Goal: Task Accomplishment & Management: Complete application form

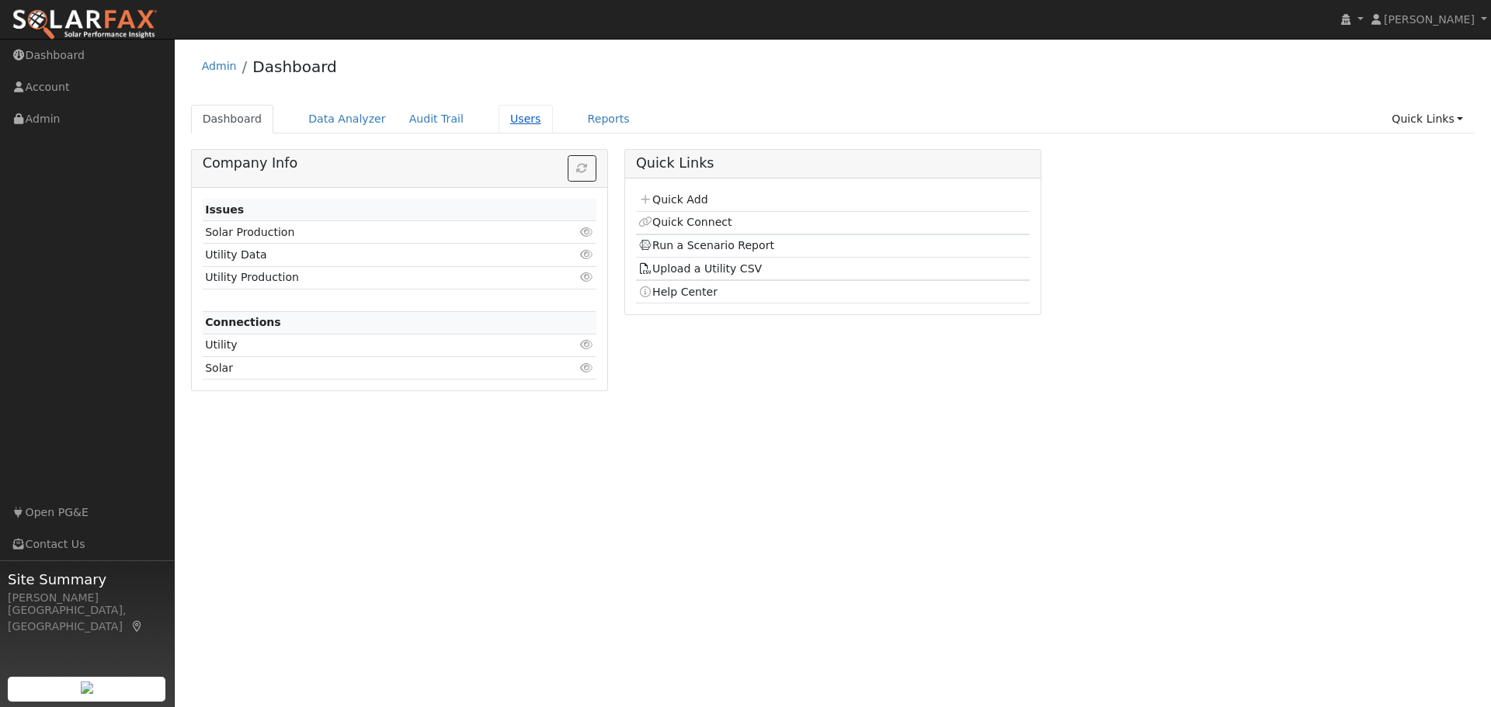
click at [506, 120] on link "Users" at bounding box center [525, 119] width 54 height 29
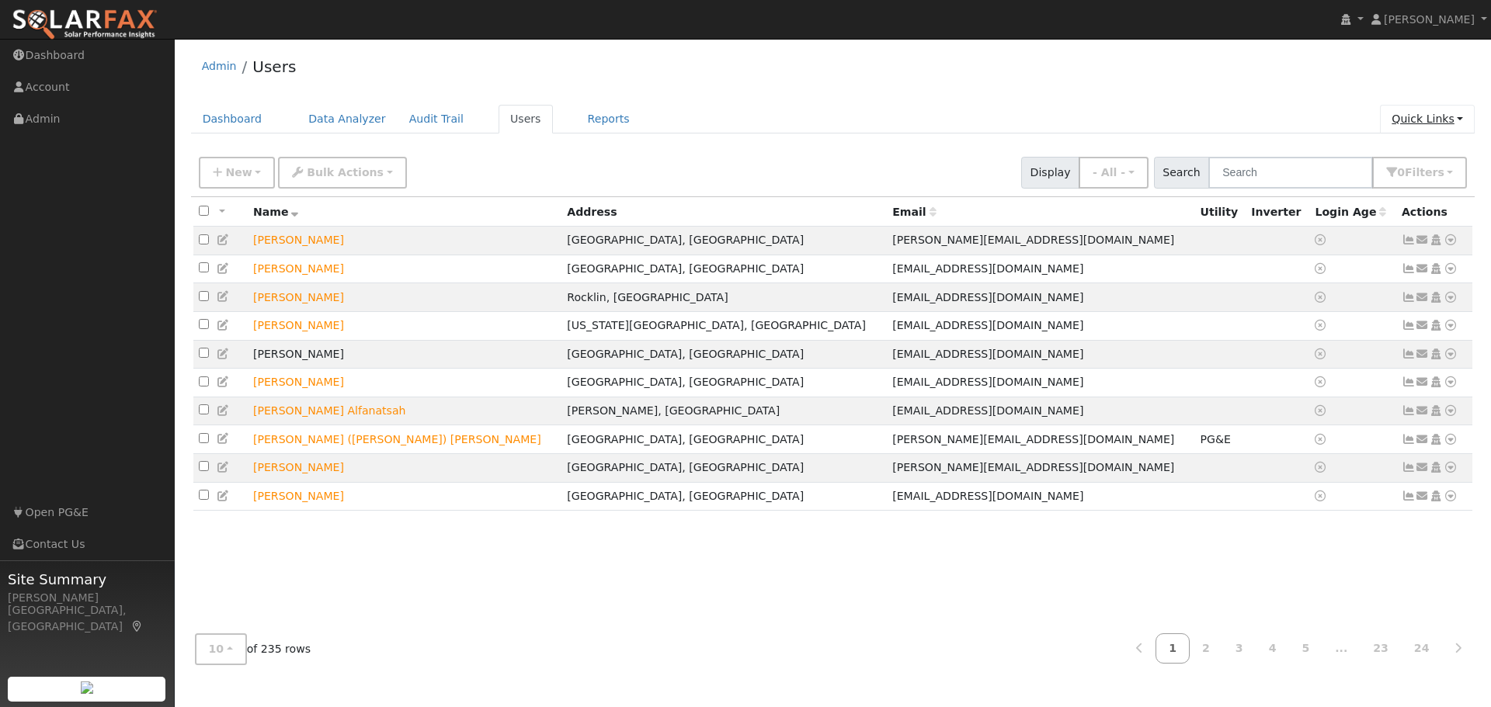
click at [1420, 116] on link "Quick Links" at bounding box center [1427, 119] width 95 height 29
click at [1396, 157] on link "Quick Add" at bounding box center [1396, 152] width 158 height 22
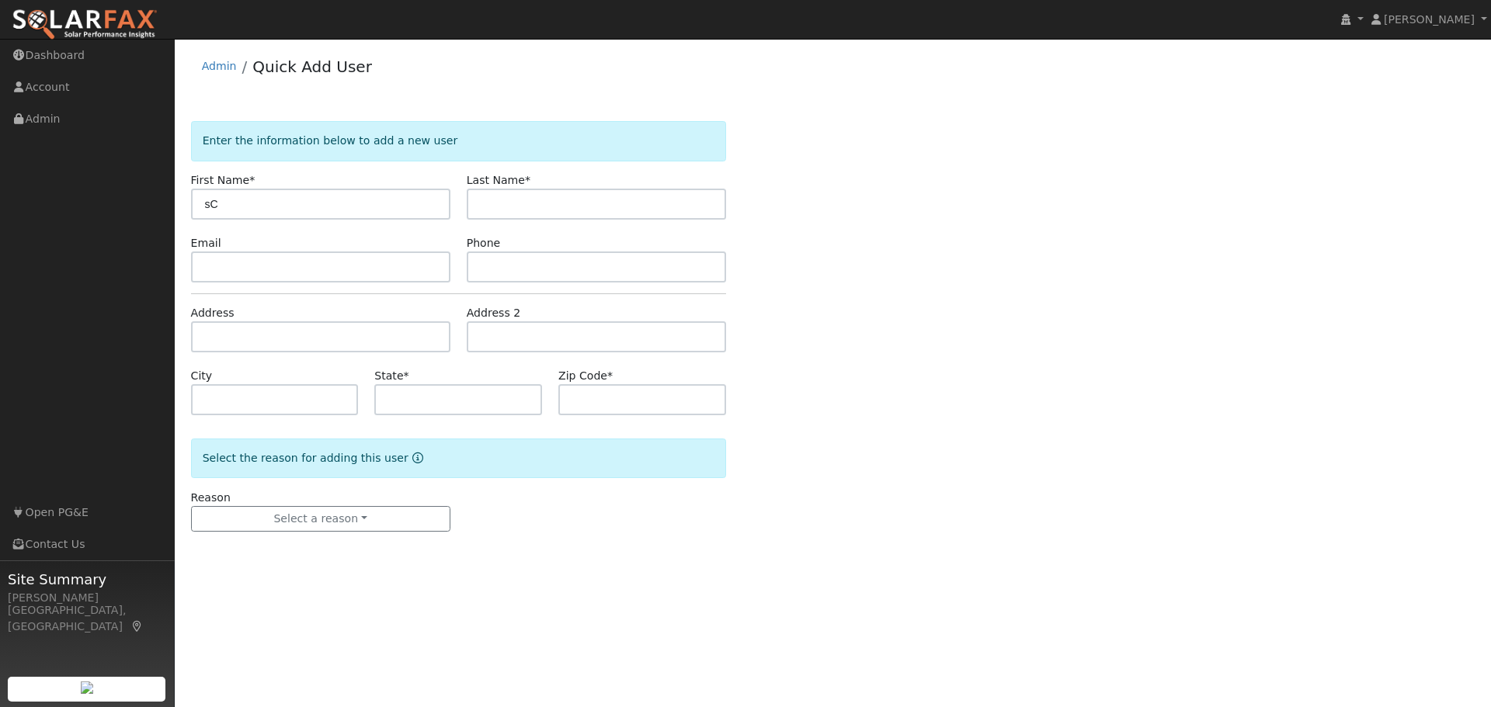
type input "s"
type input "Scott"
type input "l"
type input "Lantz"
click at [230, 259] on input "text" at bounding box center [320, 267] width 259 height 31
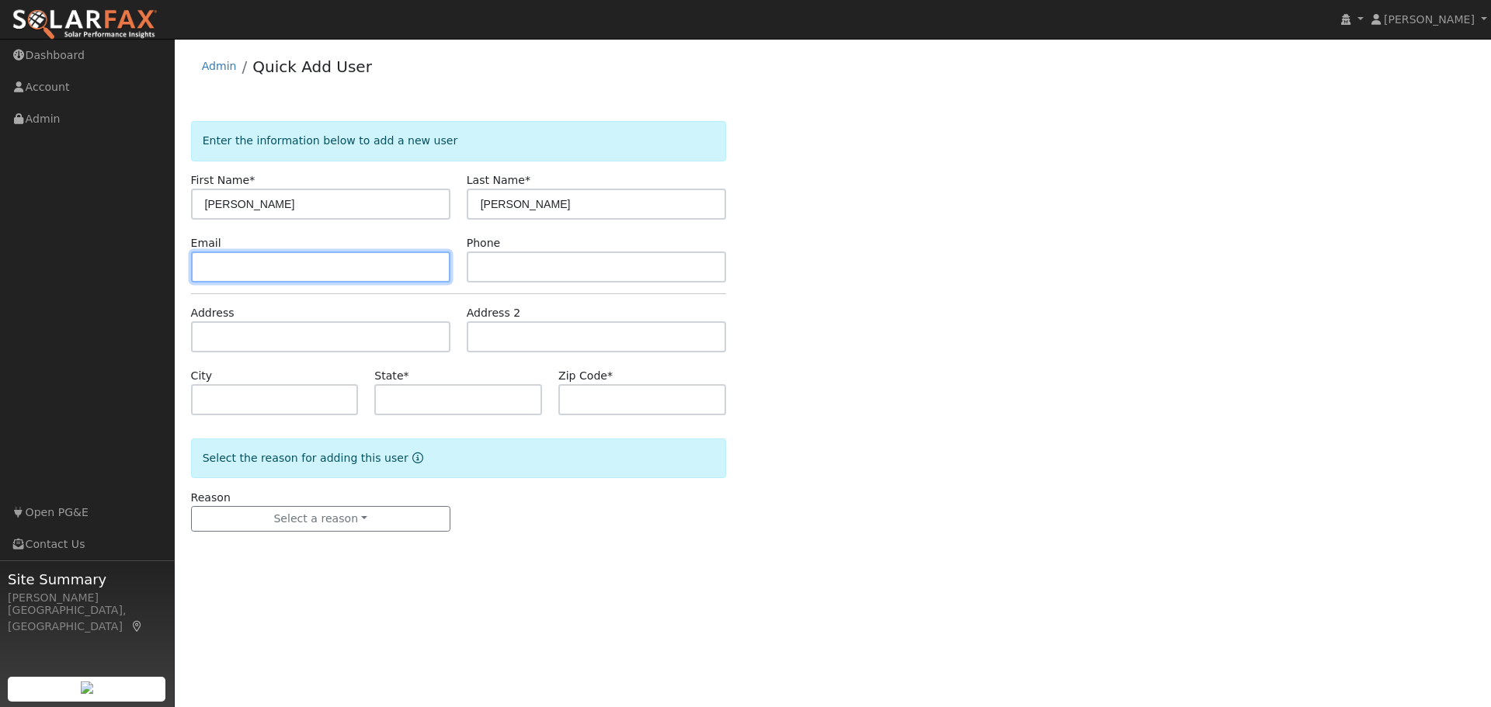
paste input "[EMAIL_ADDRESS][DOMAIN_NAME]"
type input "[EMAIL_ADDRESS][DOMAIN_NAME]"
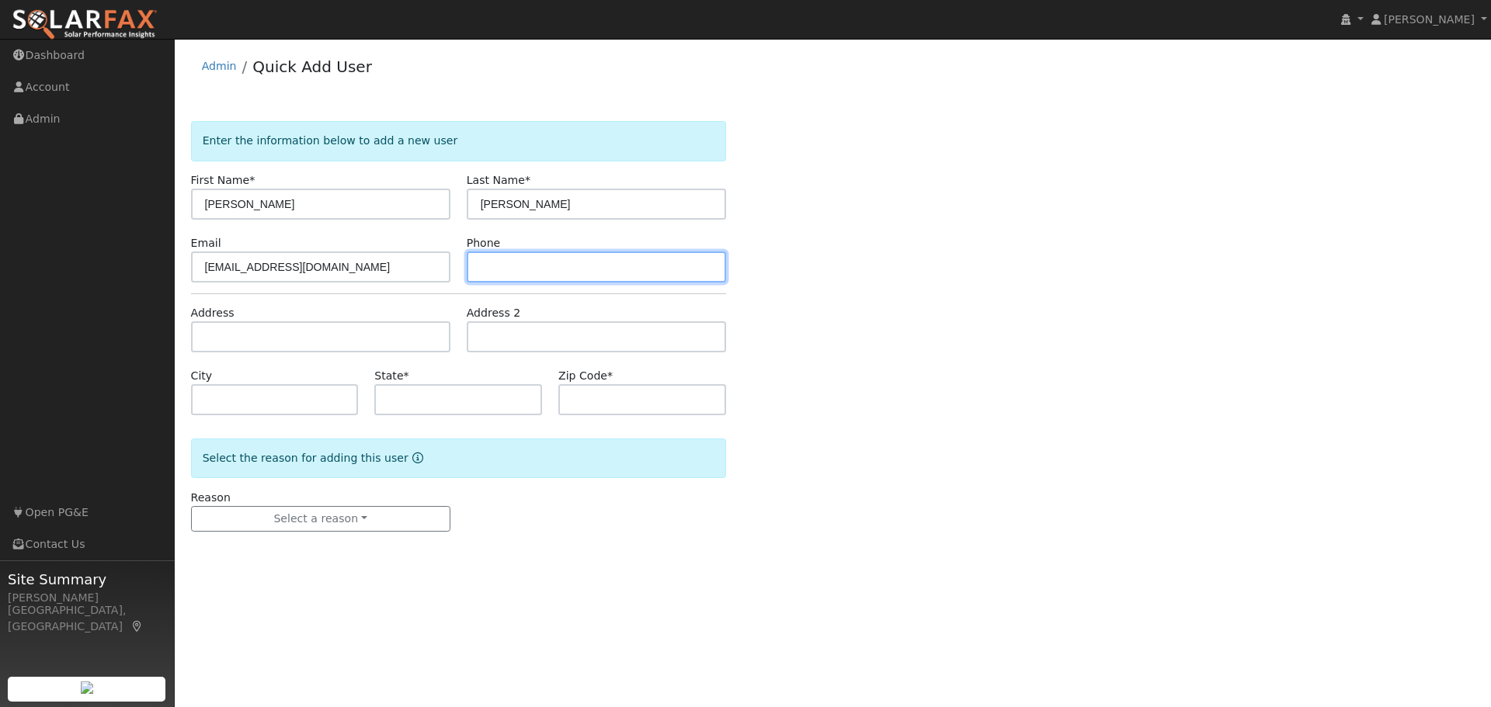
click at [483, 262] on input "text" at bounding box center [596, 267] width 259 height 31
paste input "(530) 613-4630"
type input "(530) 613-4630"
click at [1018, 333] on div "Enter the information below to add a new user First Name * Scott Last Name * La…" at bounding box center [833, 342] width 1284 height 442
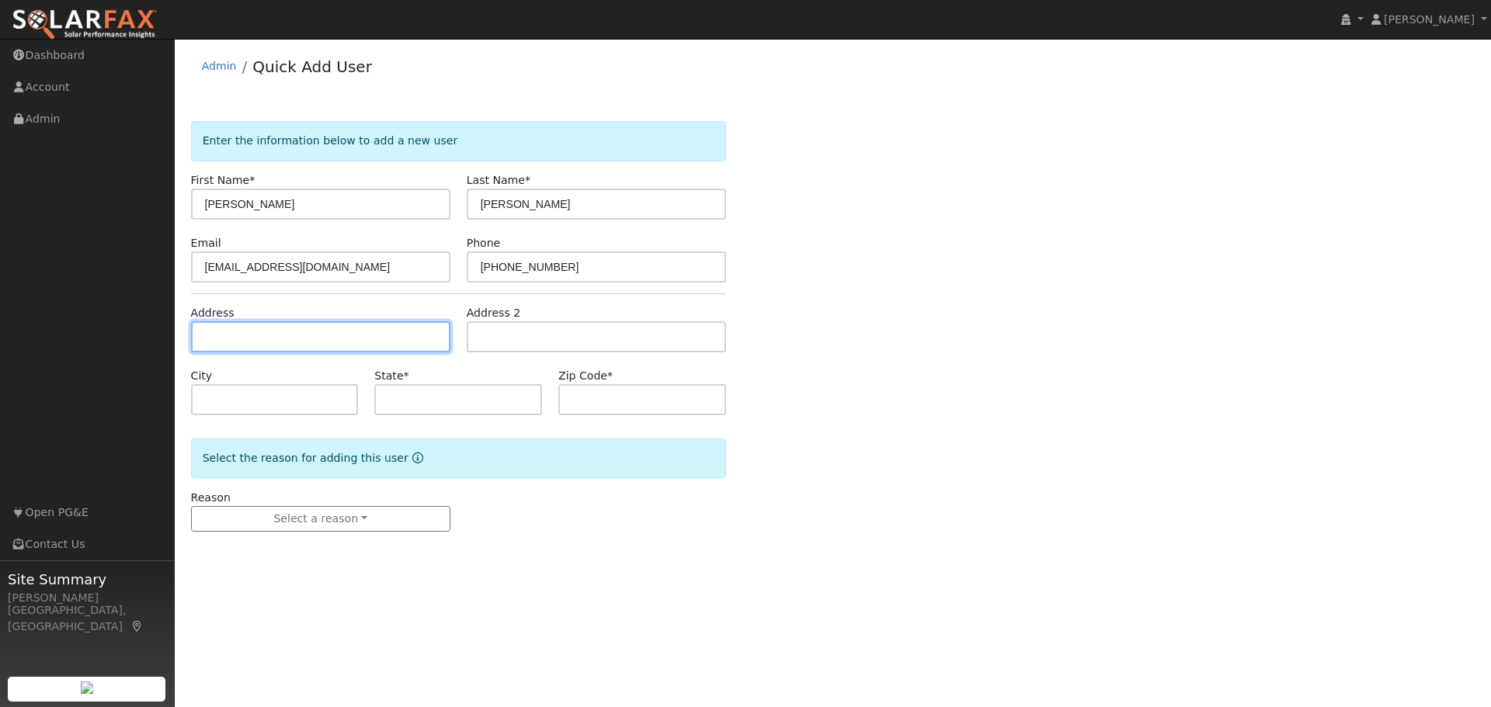
click at [246, 340] on input "text" at bounding box center [320, 336] width 259 height 31
type input "3440 Argonaut Avenue"
type input "Rocklin"
type input "CA"
type input "95677"
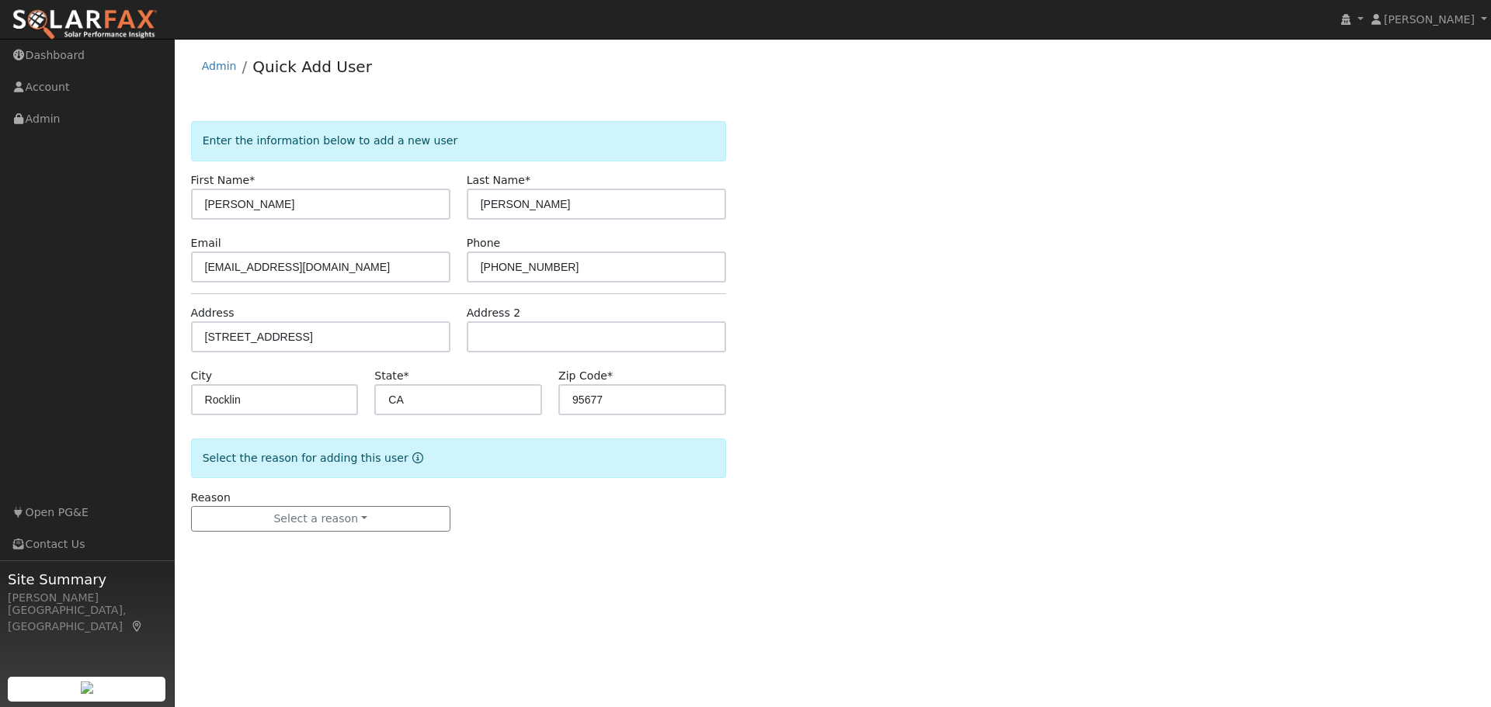
drag, startPoint x: 1214, startPoint y: 335, endPoint x: 1258, endPoint y: 241, distance: 102.8
click at [1214, 335] on div "Enter the information below to add a new user First Name * Scott Last Name * La…" at bounding box center [833, 342] width 1284 height 442
click at [275, 526] on button "Select a reason" at bounding box center [320, 519] width 259 height 26
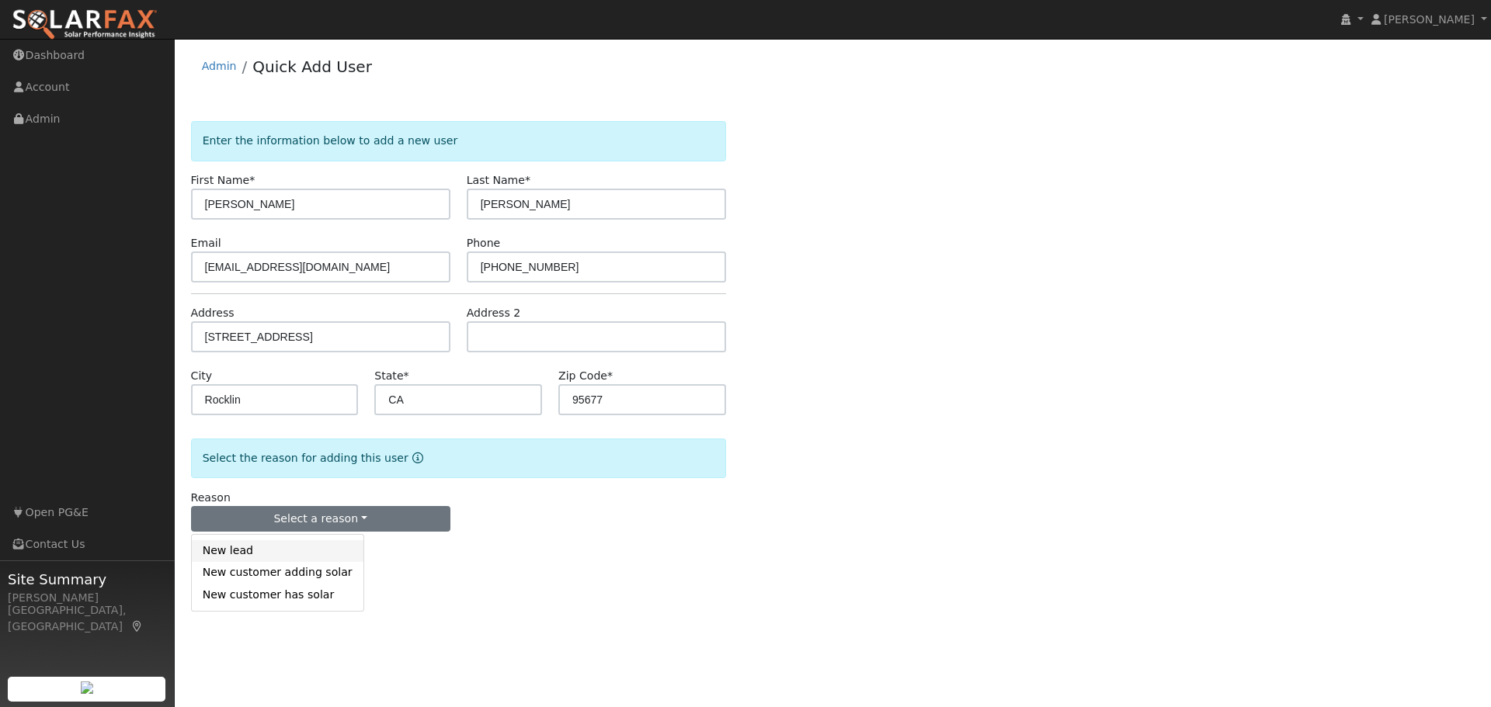
click at [266, 553] on link "New lead" at bounding box center [278, 551] width 172 height 22
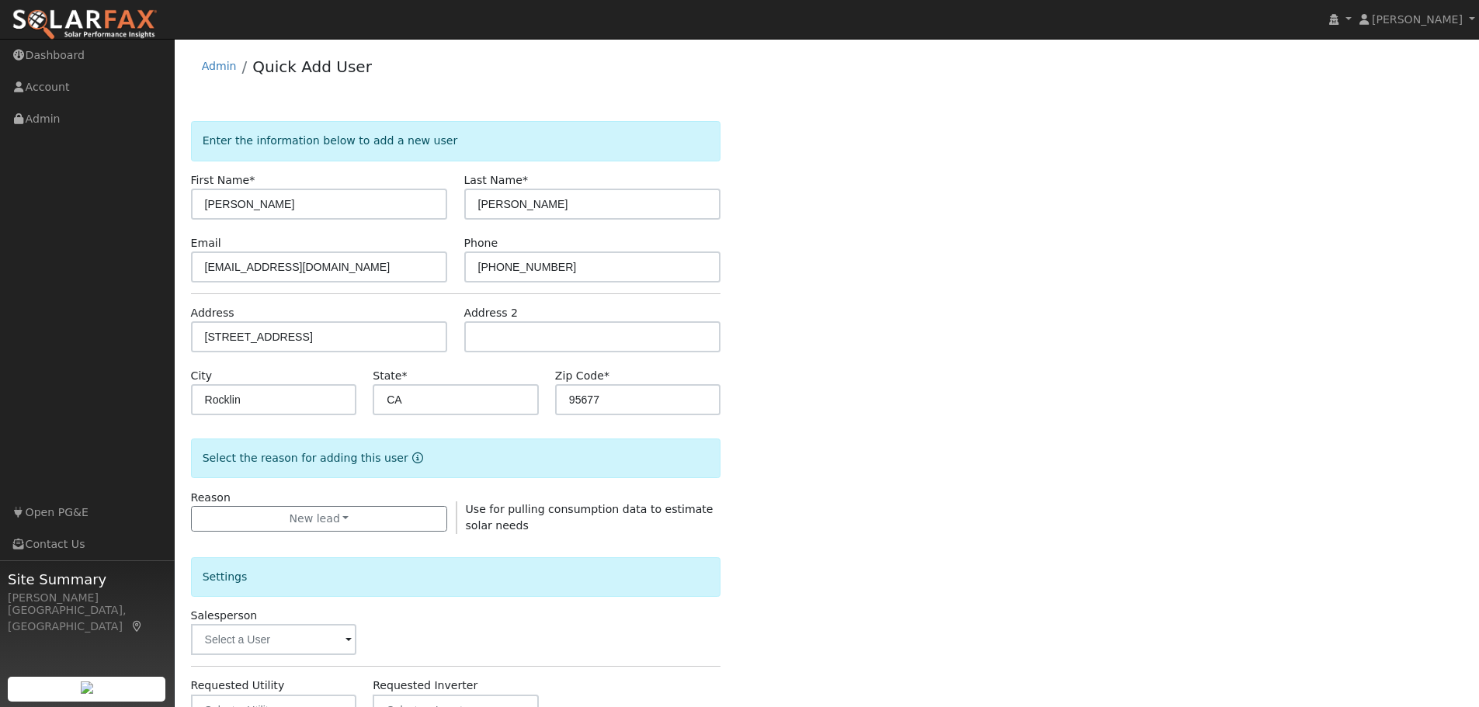
click at [1007, 499] on div "Enter the information below to add a new user First Name * Scott Last Name * La…" at bounding box center [827, 559] width 1272 height 877
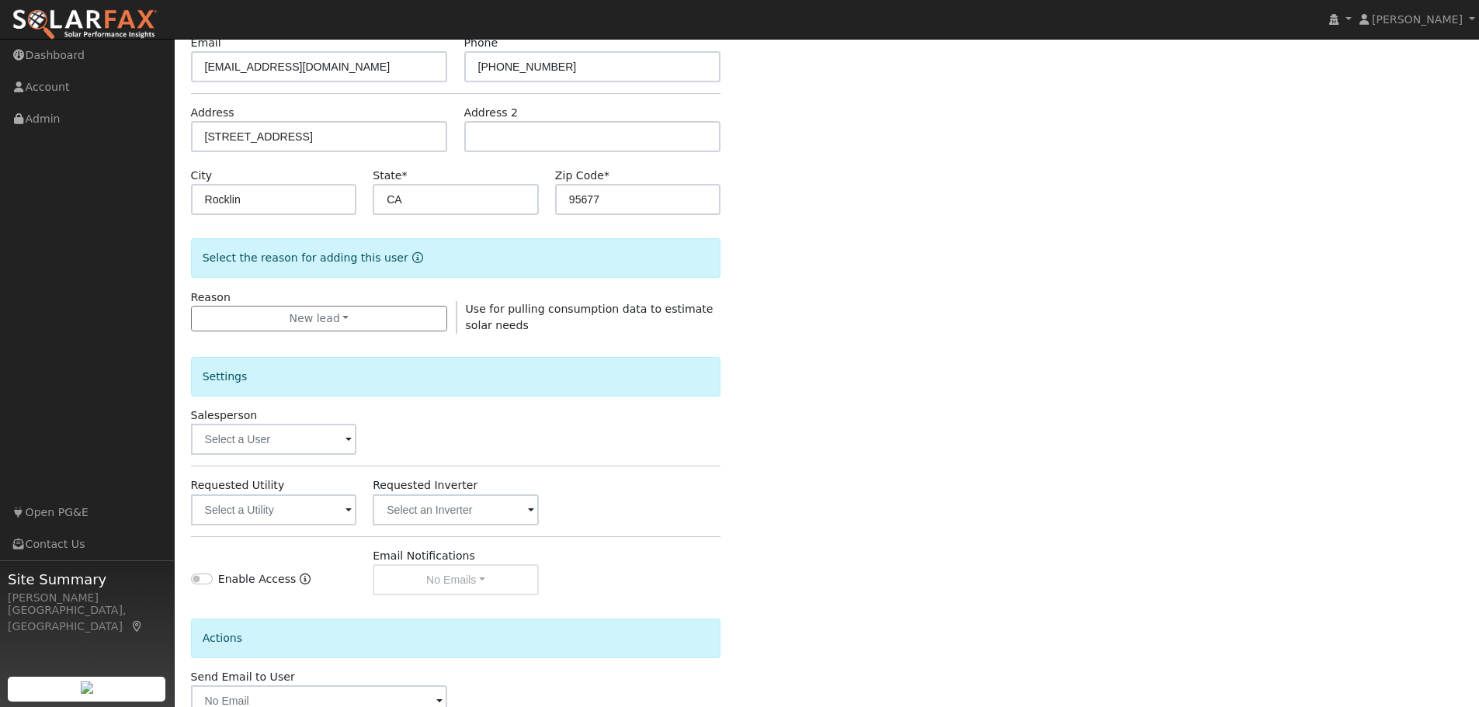
scroll to position [298, 0]
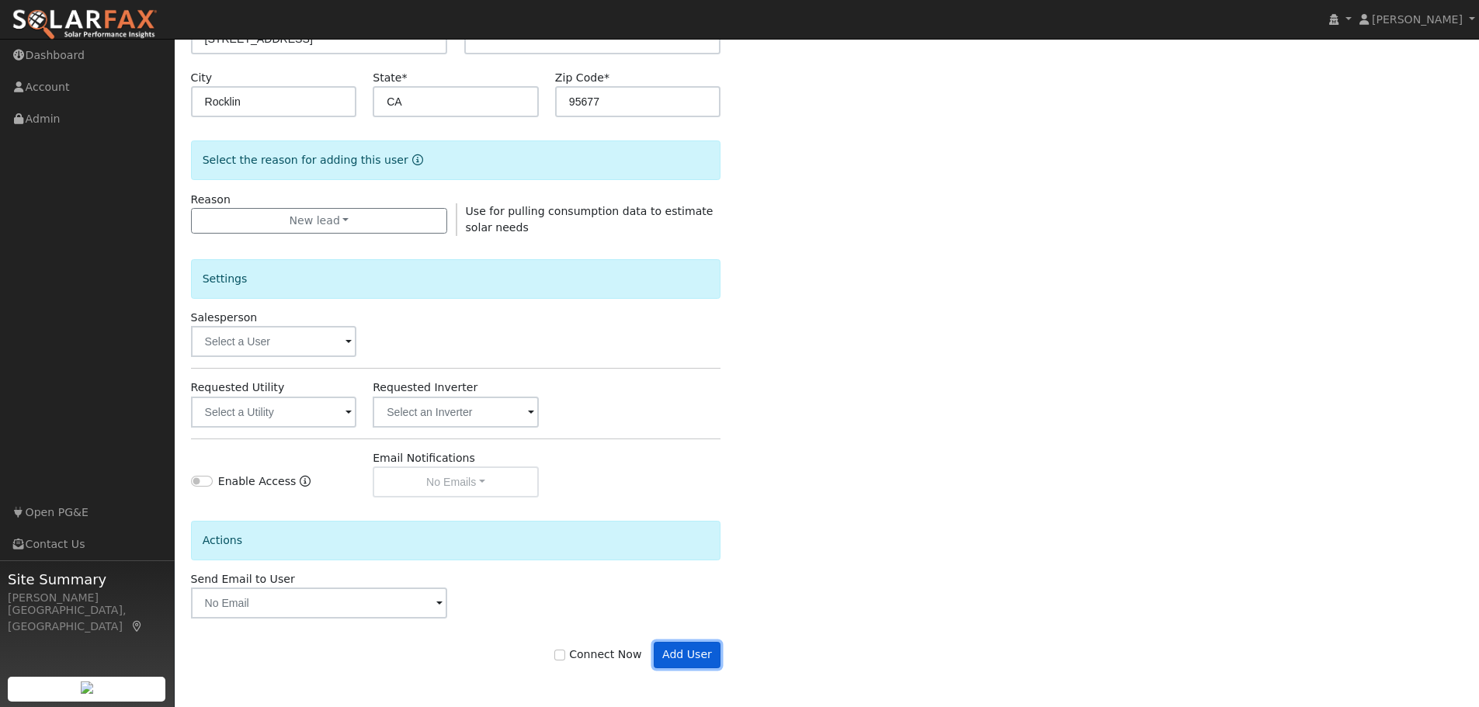
click at [673, 651] on button "Add User" at bounding box center [688, 655] width 68 height 26
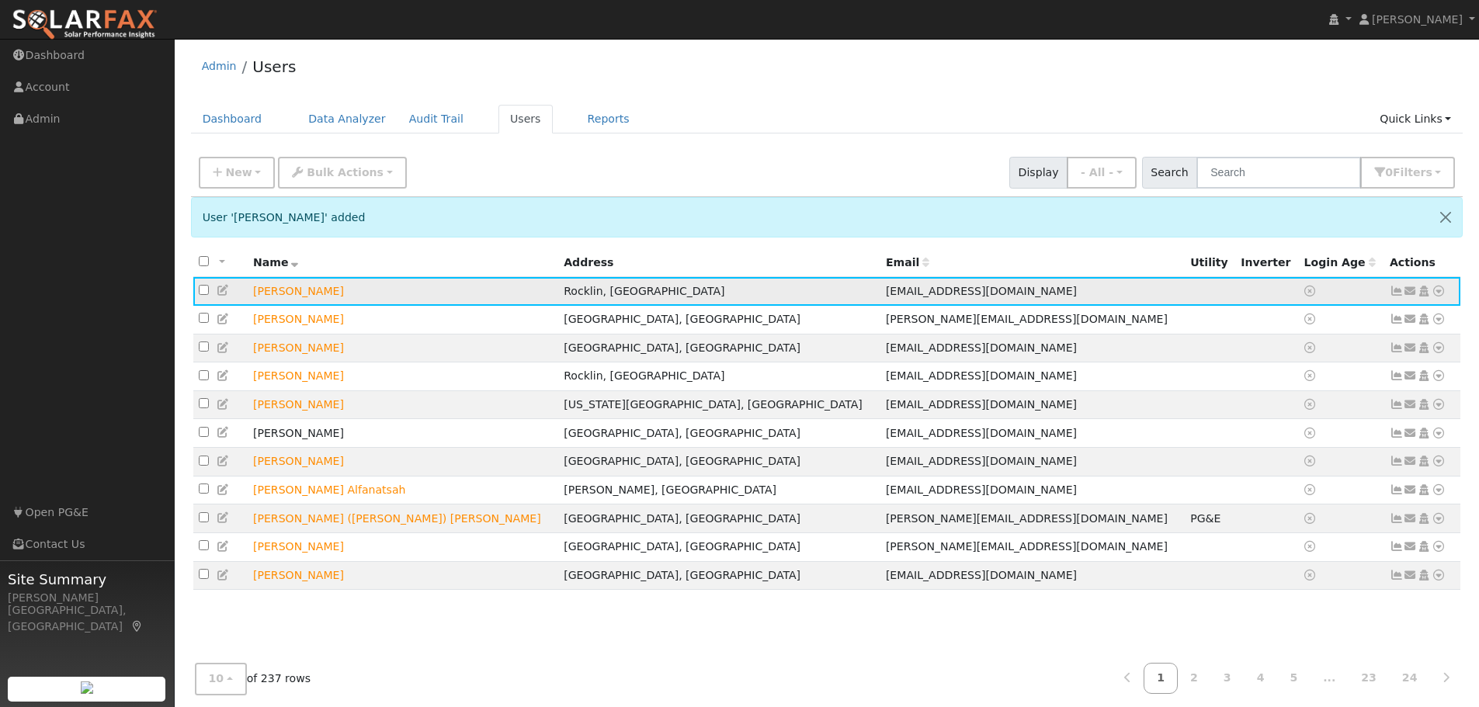
click at [1441, 294] on icon at bounding box center [1439, 291] width 14 height 11
click at [1384, 318] on link "Data Analyzer" at bounding box center [1387, 318] width 113 height 22
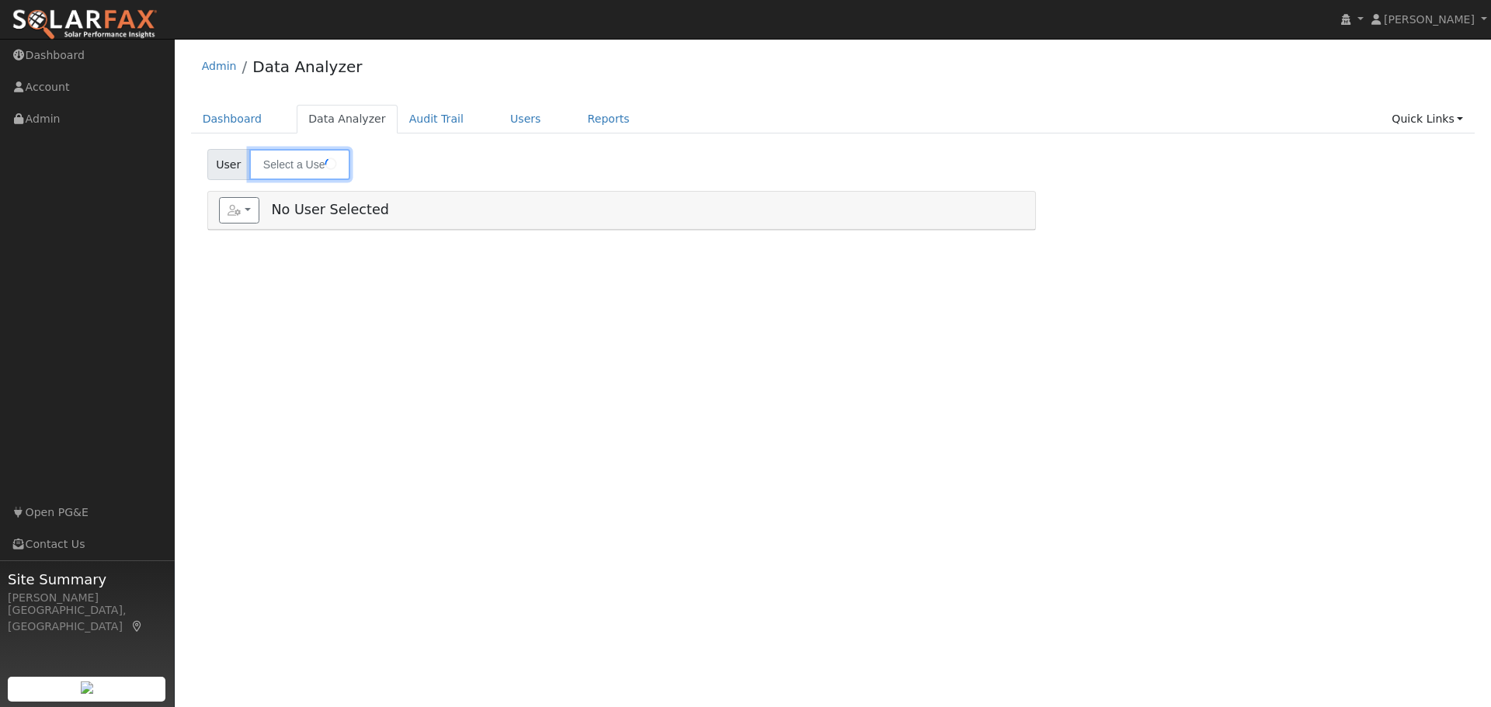
type input "[PERSON_NAME]"
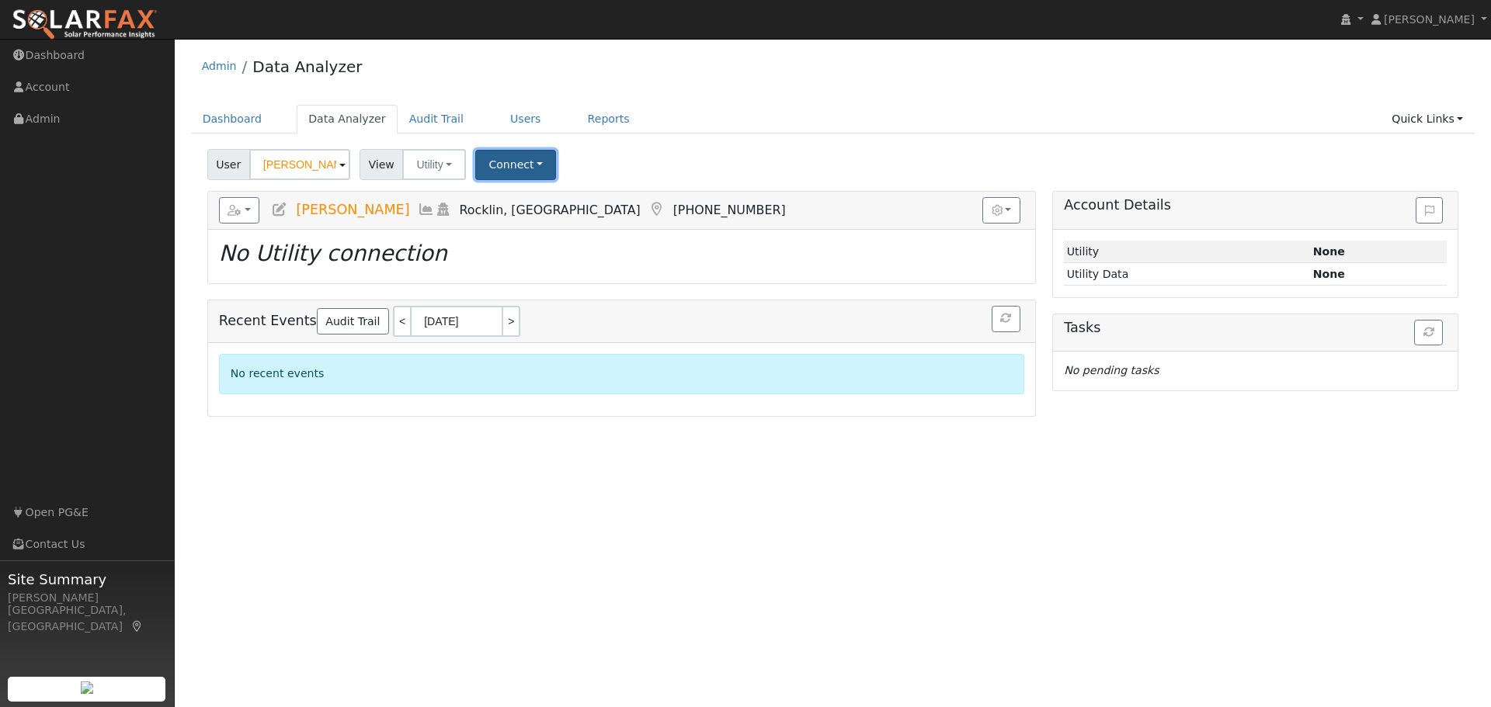
click at [484, 160] on button "Connect" at bounding box center [515, 165] width 81 height 30
click at [536, 198] on link "Select a Provider" at bounding box center [537, 199] width 121 height 22
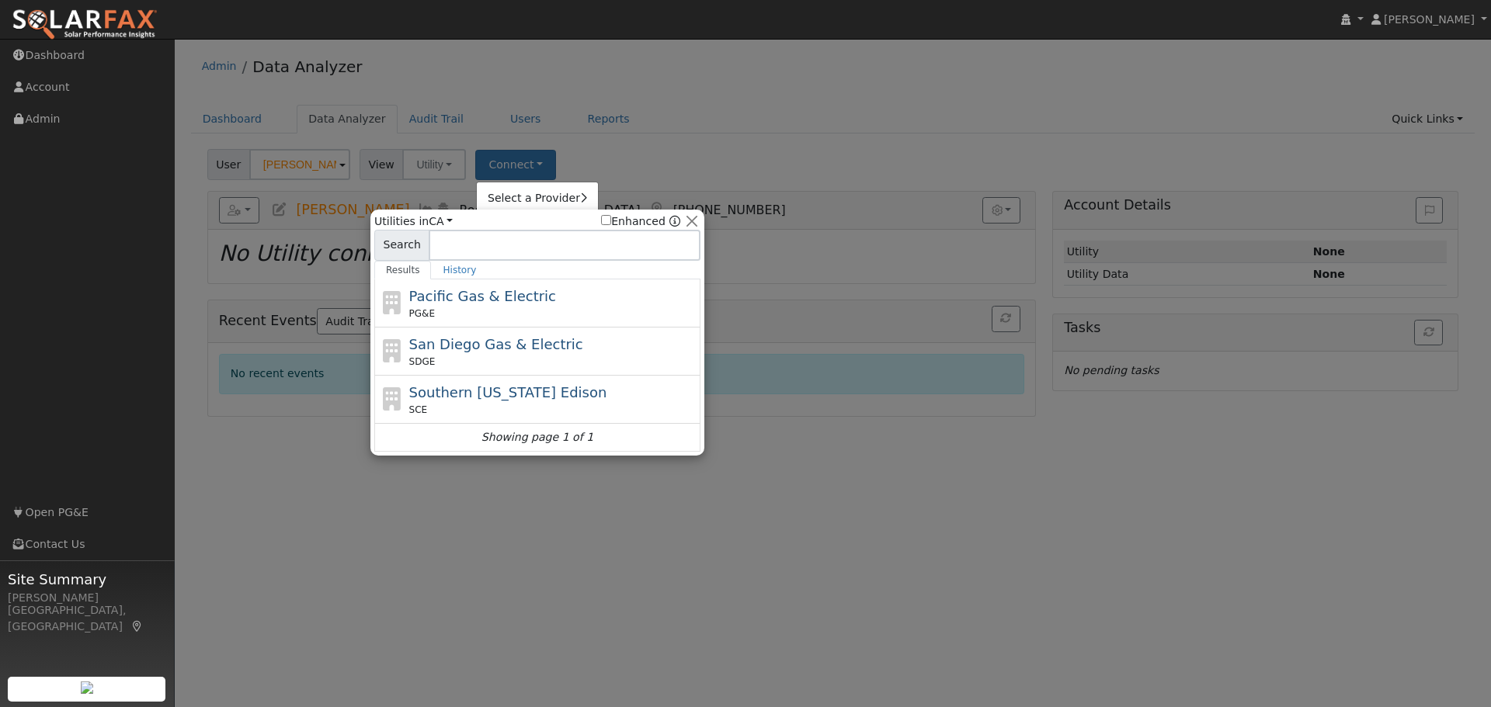
click at [522, 315] on div "PG&E" at bounding box center [553, 314] width 288 height 14
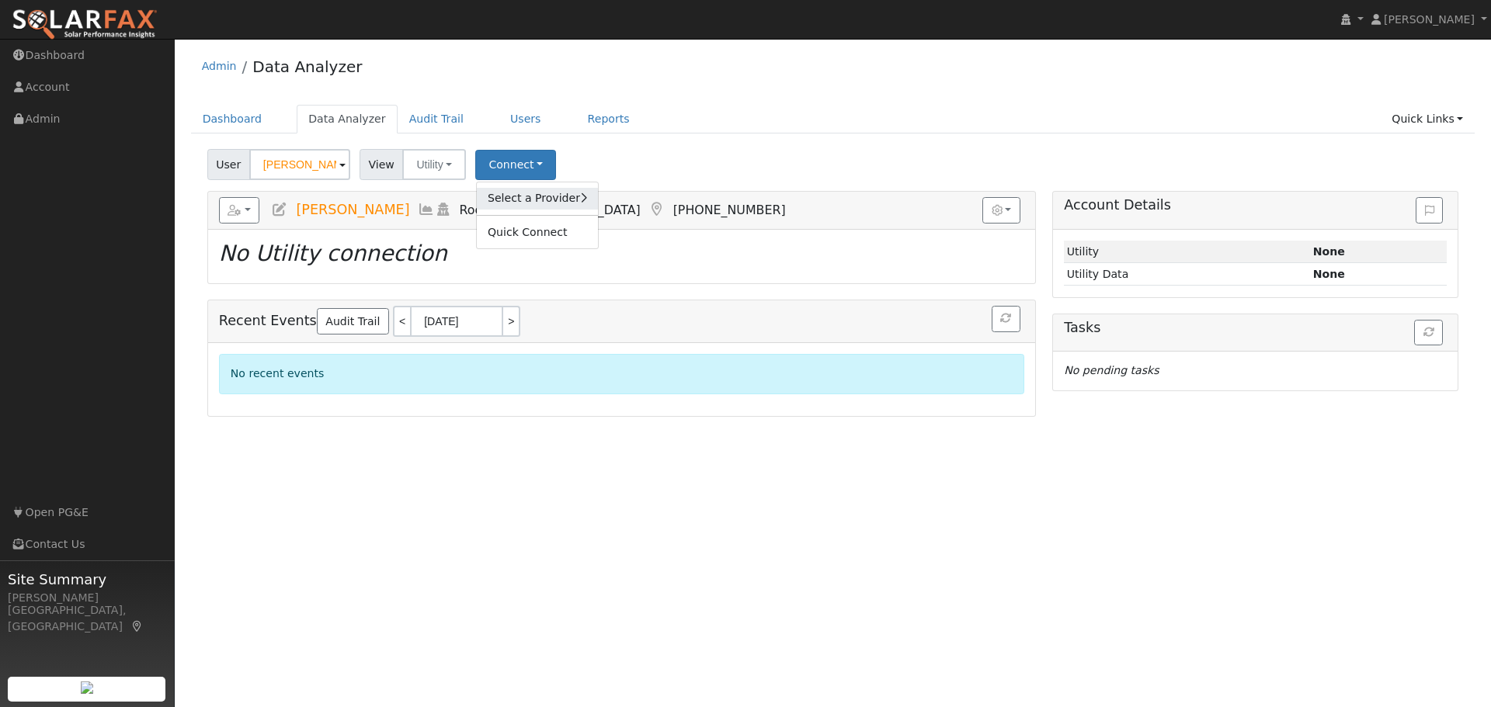
click at [509, 200] on link "Select a Provider" at bounding box center [537, 199] width 121 height 22
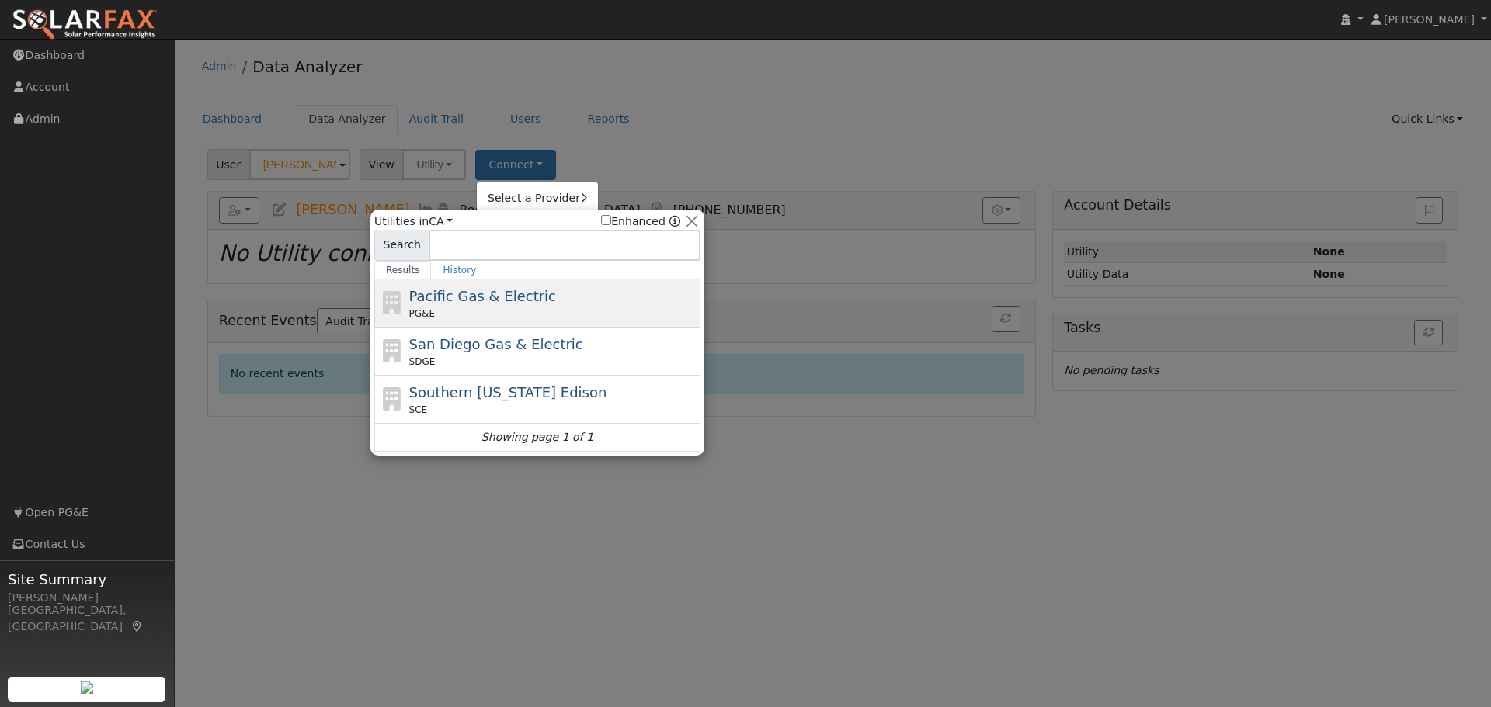
click at [529, 310] on div "PG&E" at bounding box center [553, 314] width 288 height 14
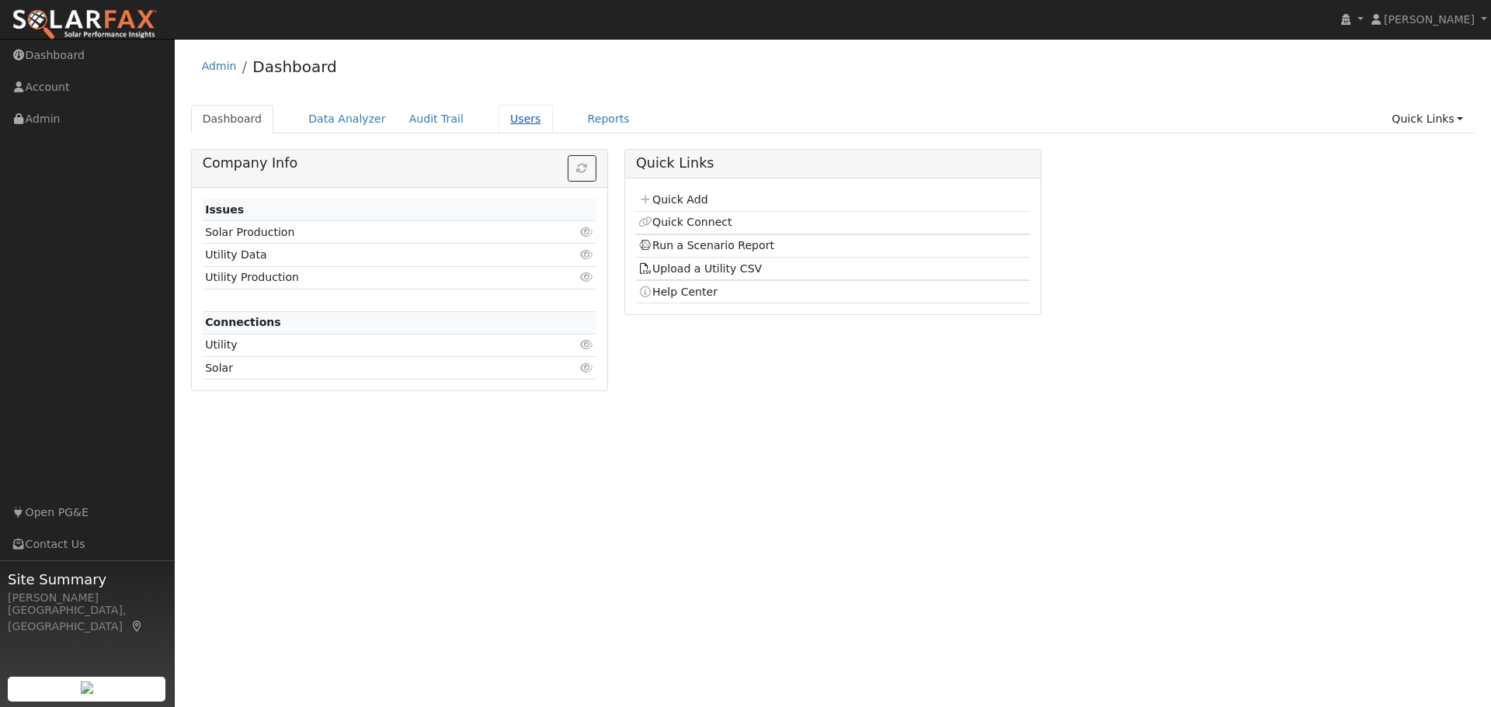
click at [498, 116] on link "Users" at bounding box center [525, 119] width 54 height 29
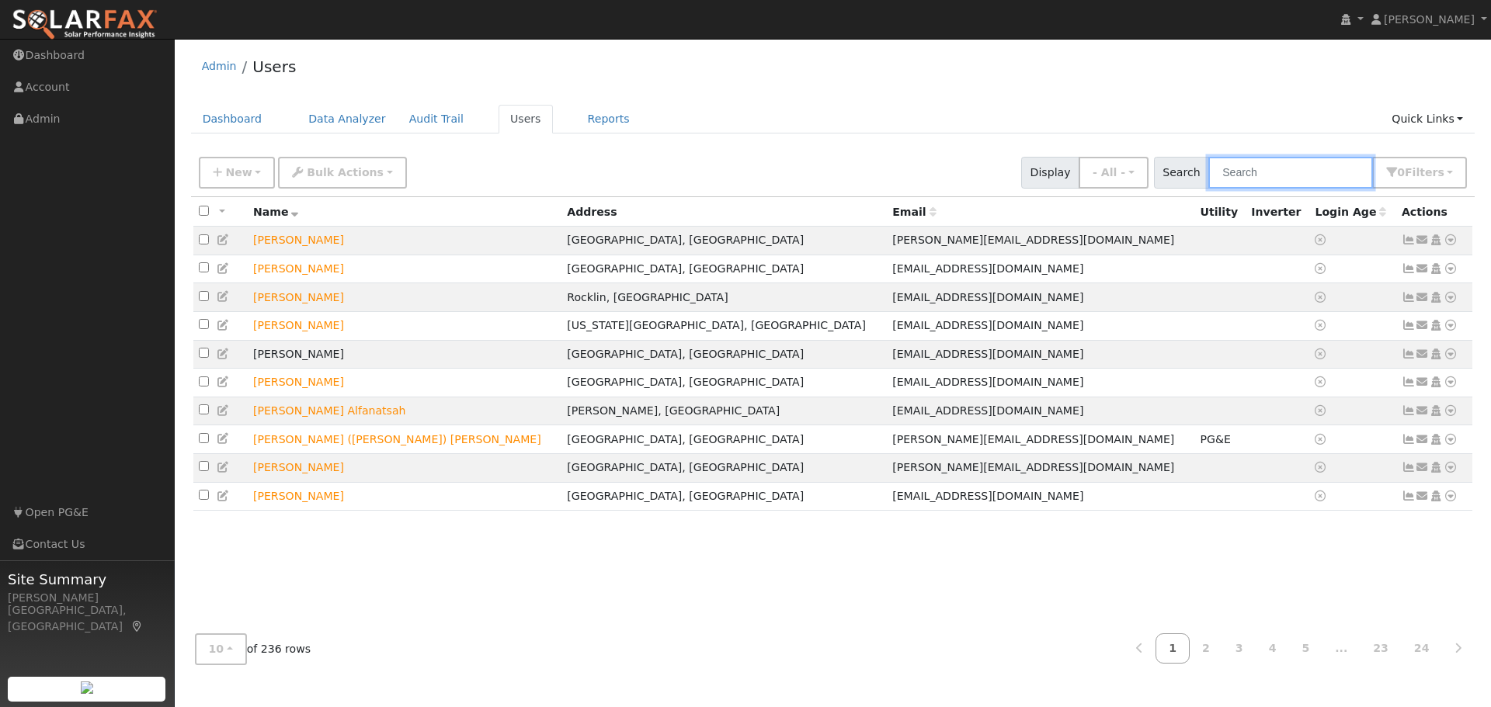
click at [1267, 176] on input "text" at bounding box center [1290, 173] width 165 height 32
type input "lantz"
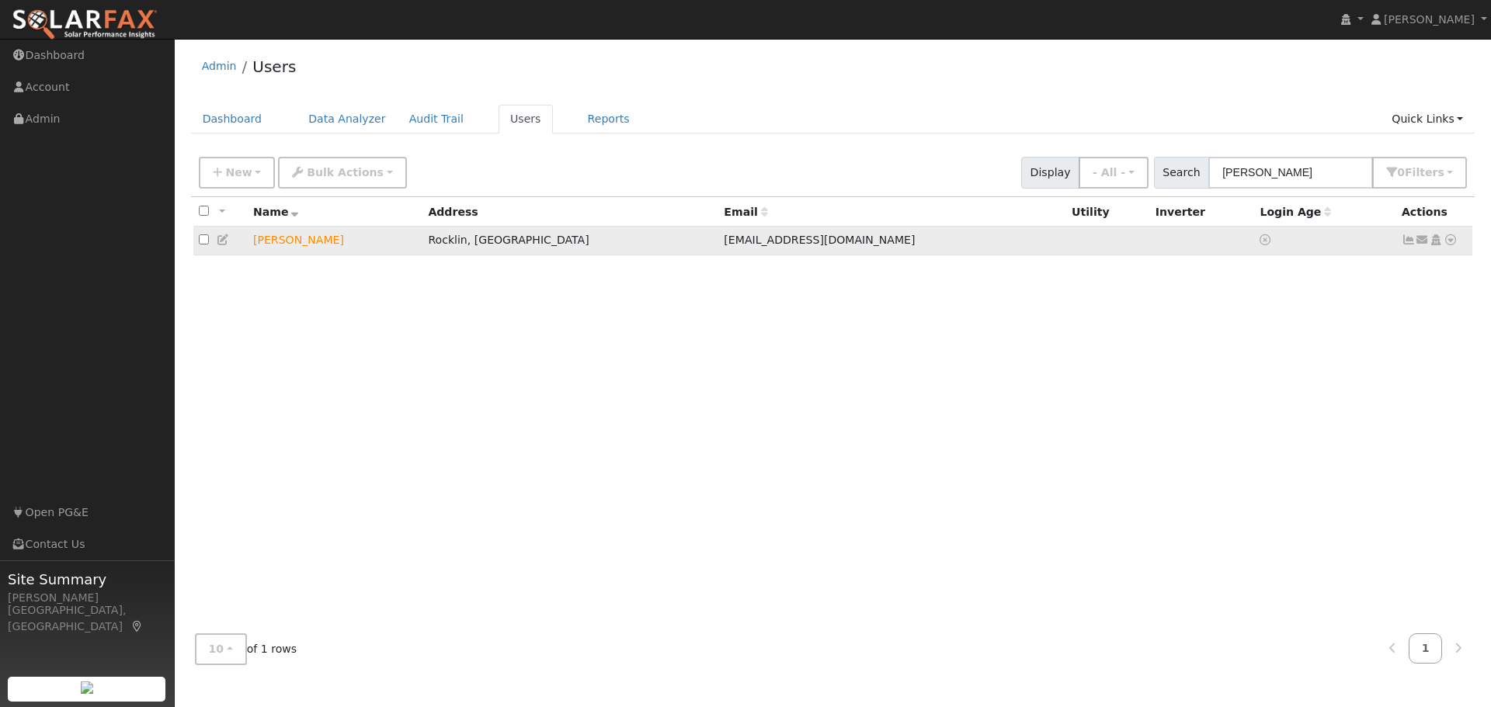
click at [1450, 240] on icon at bounding box center [1450, 239] width 14 height 11
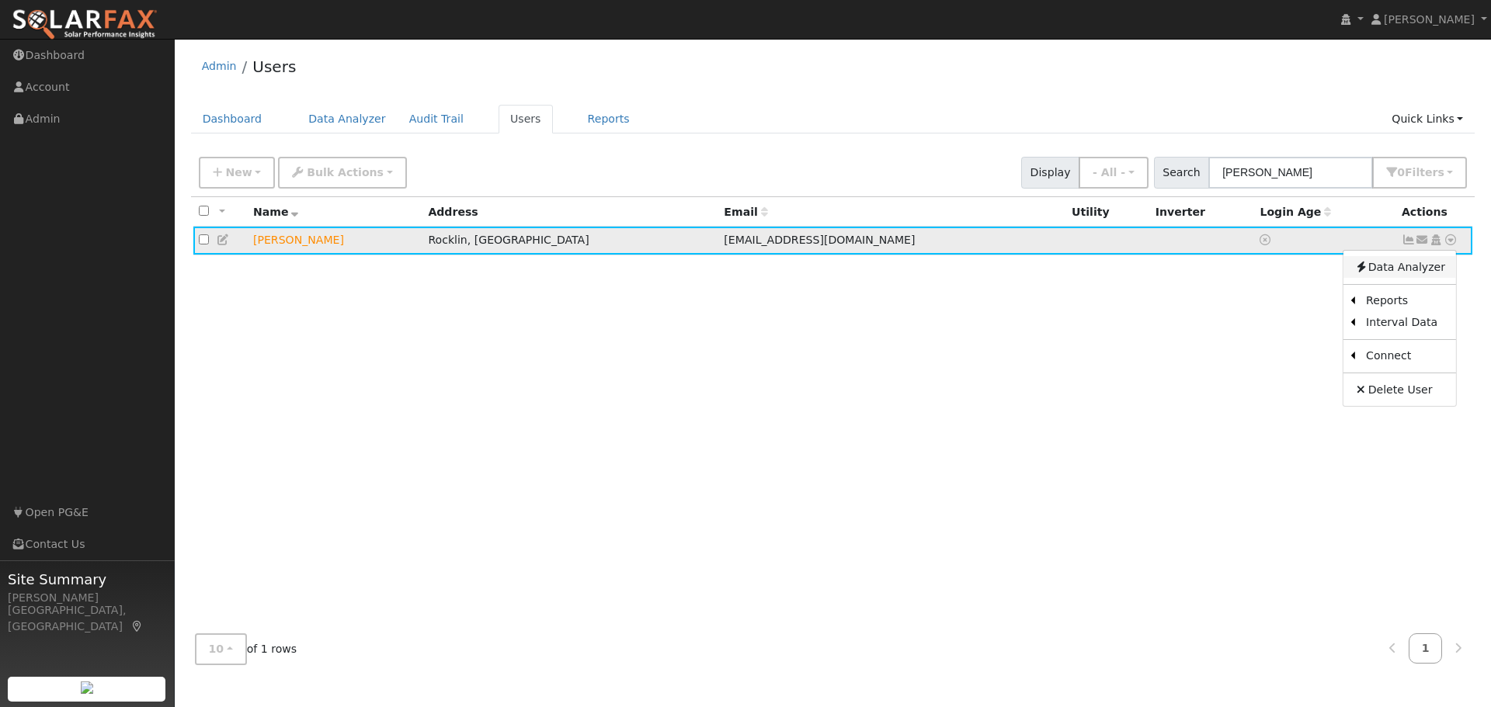
click at [1385, 265] on link "Data Analyzer" at bounding box center [1399, 267] width 113 height 22
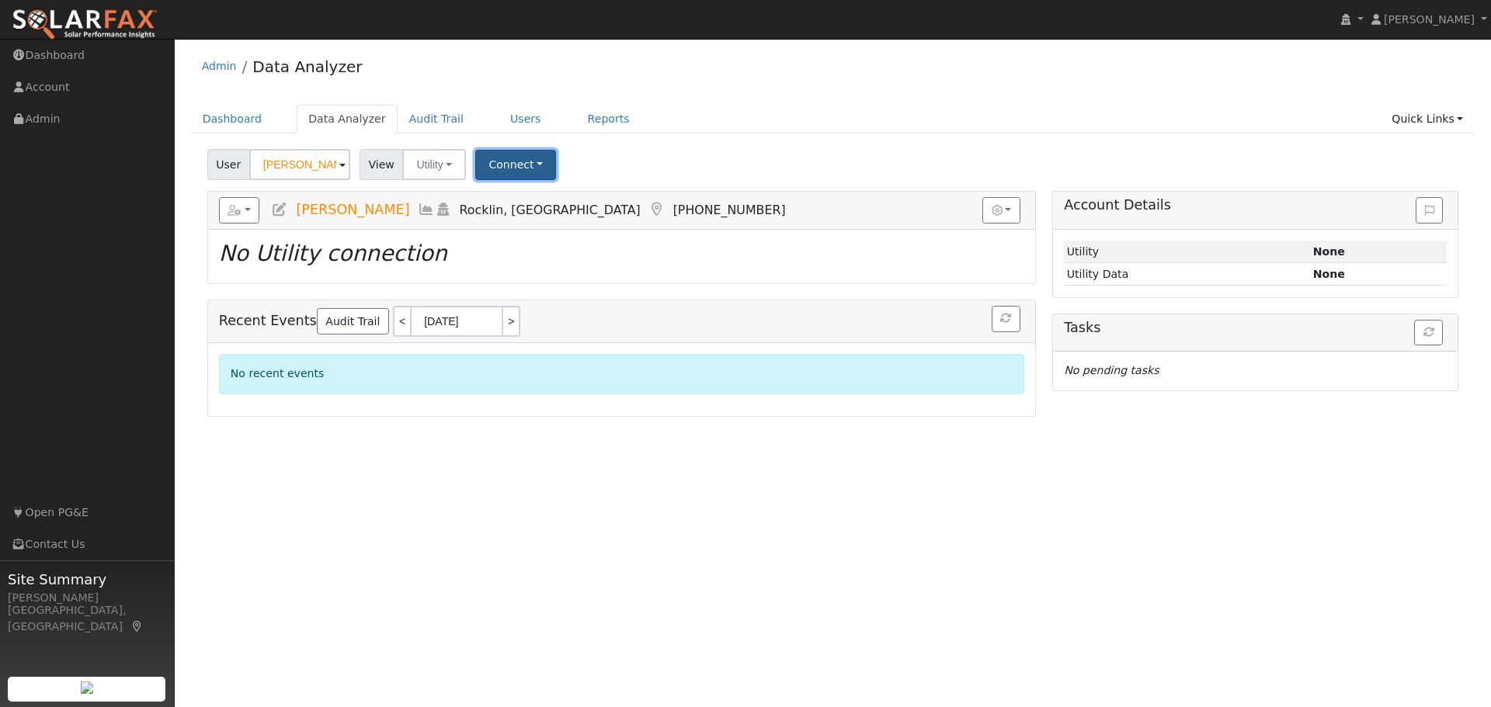
click at [505, 169] on button "Connect" at bounding box center [515, 165] width 81 height 30
click at [580, 200] on icon at bounding box center [583, 198] width 7 height 11
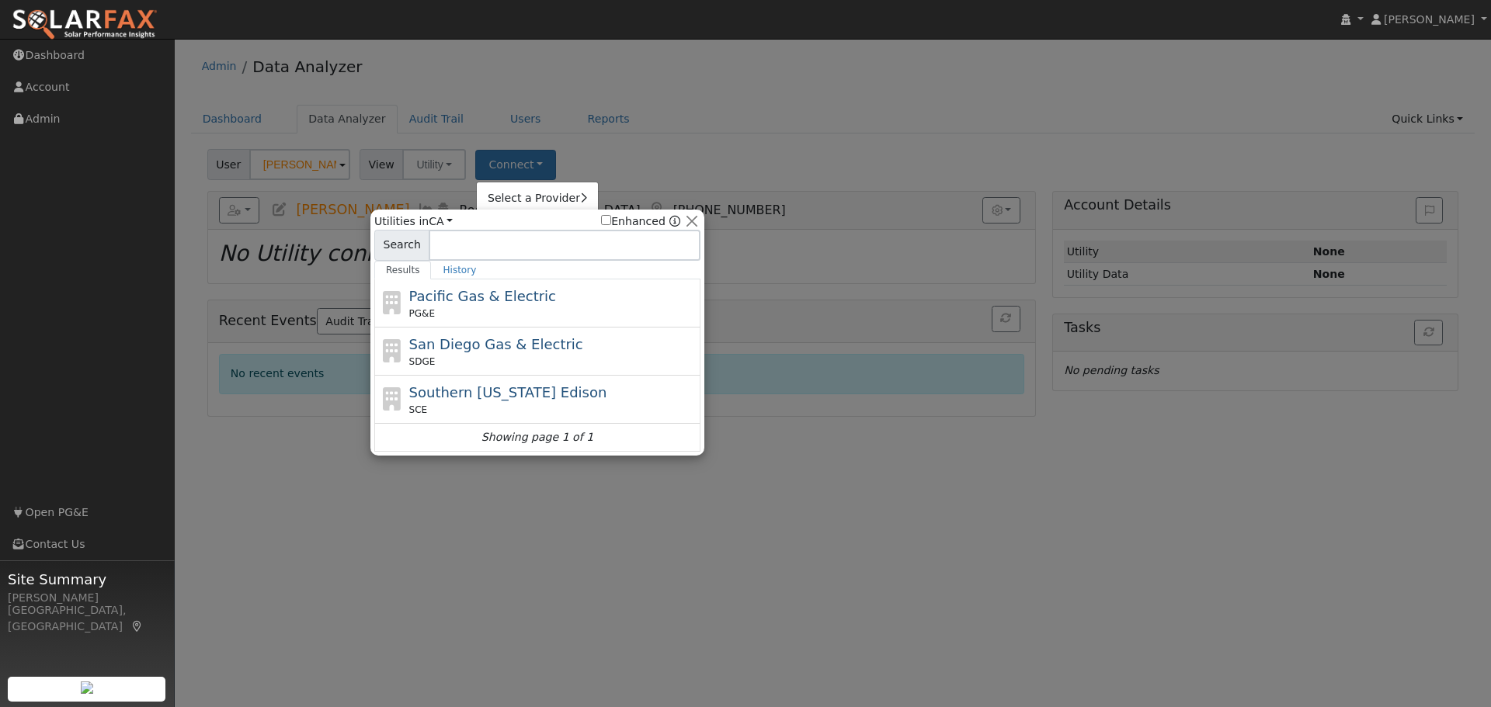
drag, startPoint x: 588, startPoint y: 196, endPoint x: 1204, endPoint y: 138, distance: 618.4
click at [755, 144] on div at bounding box center [745, 353] width 1491 height 707
